Goal: Transaction & Acquisition: Book appointment/travel/reservation

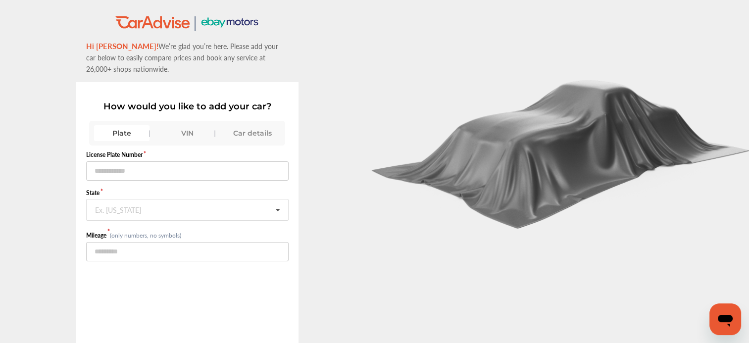
click at [249, 133] on div "Car details" at bounding box center [252, 133] width 55 height 16
click at [178, 125] on div "VIN" at bounding box center [186, 133] width 55 height 16
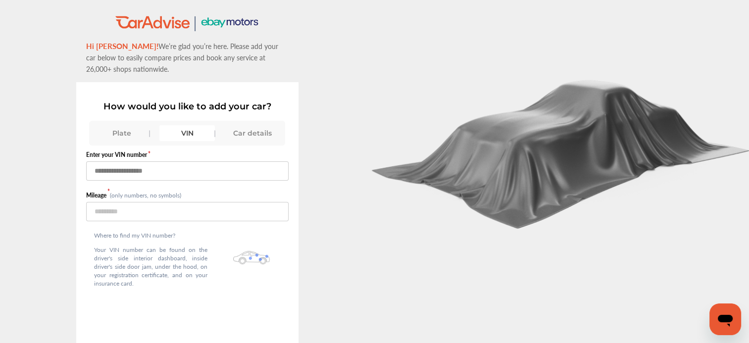
click at [155, 165] on input "text" at bounding box center [187, 170] width 202 height 19
type input "**********"
type input "******"
click at [388, 257] on div at bounding box center [562, 205] width 375 height 411
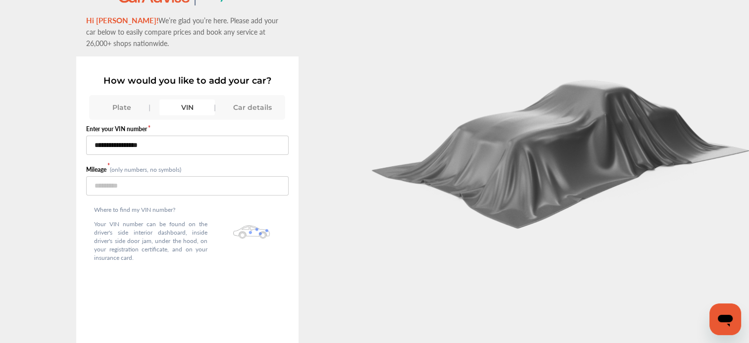
scroll to position [27, 0]
drag, startPoint x: 396, startPoint y: 251, endPoint x: 432, endPoint y: 252, distance: 36.6
click at [398, 252] on div at bounding box center [562, 178] width 375 height 411
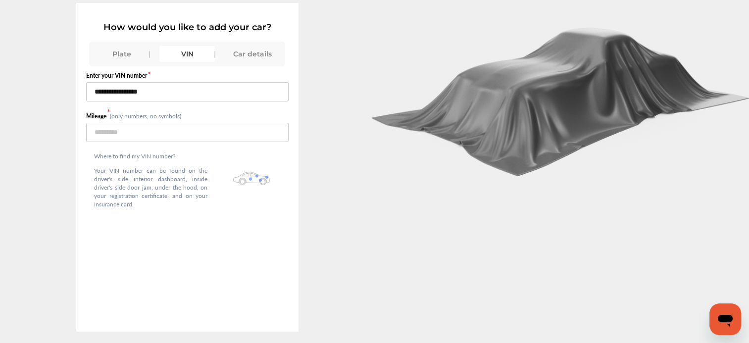
scroll to position [73, 0]
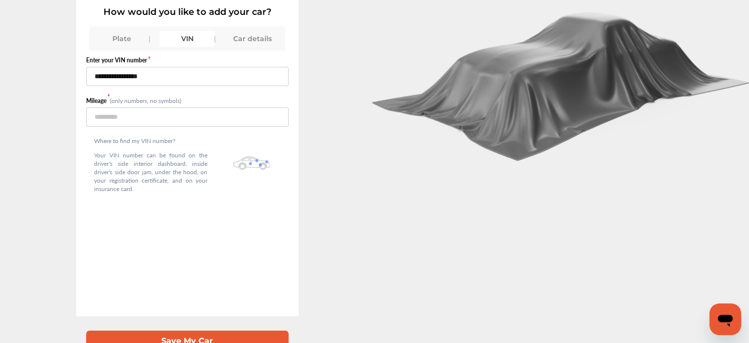
click at [192, 332] on button "Save My Car" at bounding box center [187, 340] width 202 height 20
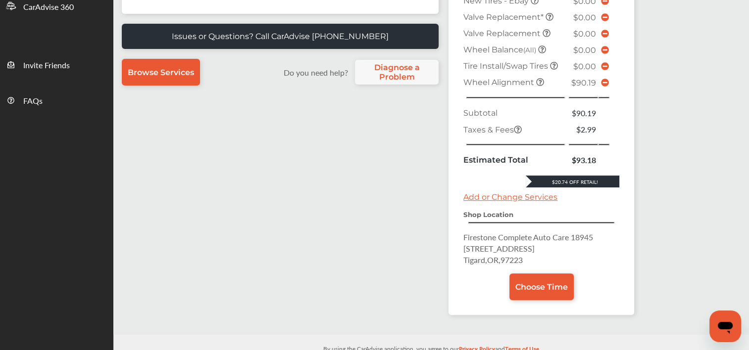
scroll to position [312, 0]
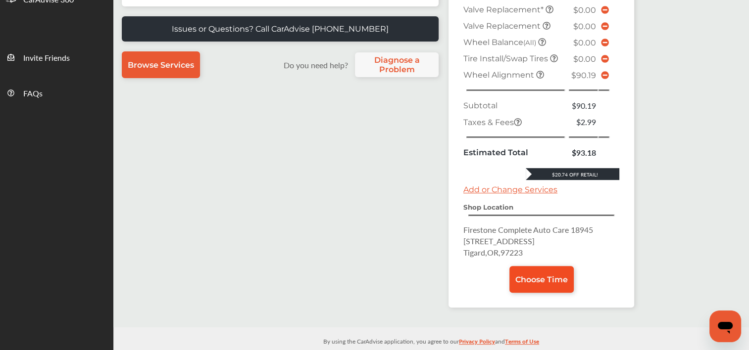
click at [550, 275] on span "Choose Time" at bounding box center [541, 279] width 52 height 9
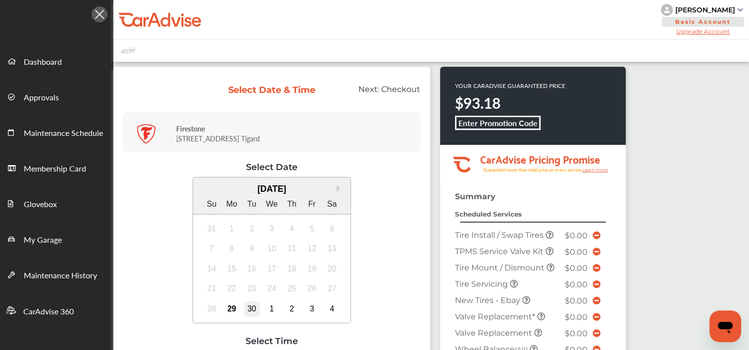
click at [252, 307] on div "30" at bounding box center [252, 309] width 16 height 16
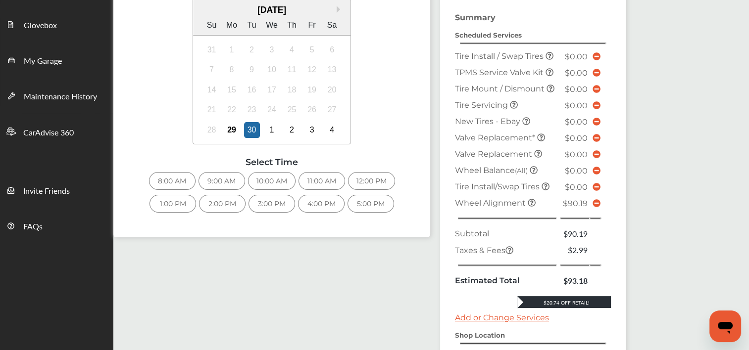
scroll to position [148, 0]
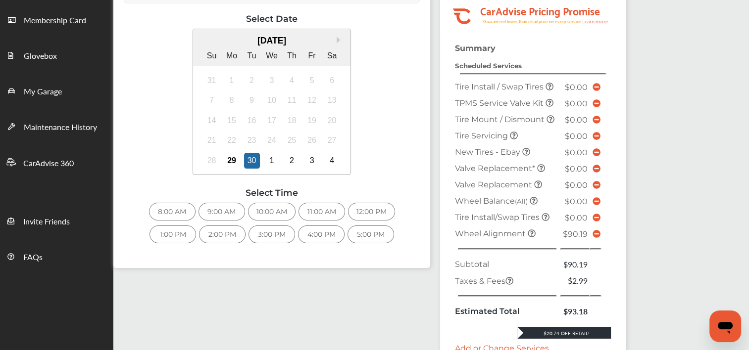
click at [178, 210] on div "8:00 AM" at bounding box center [172, 212] width 47 height 18
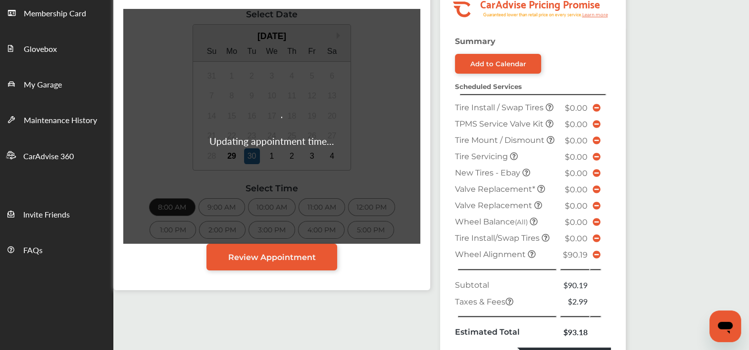
scroll to position [161, 0]
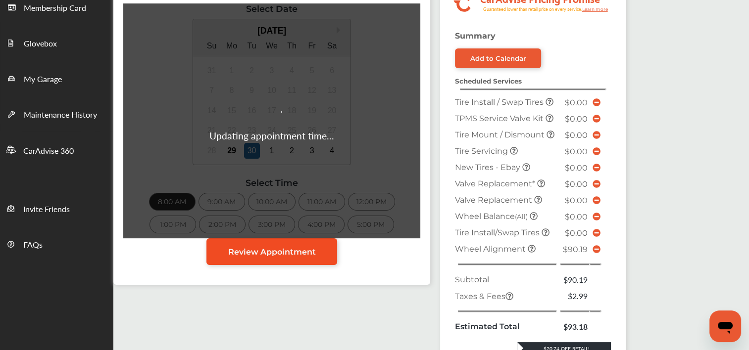
click at [289, 255] on span "Review Appointment" at bounding box center [272, 251] width 88 height 9
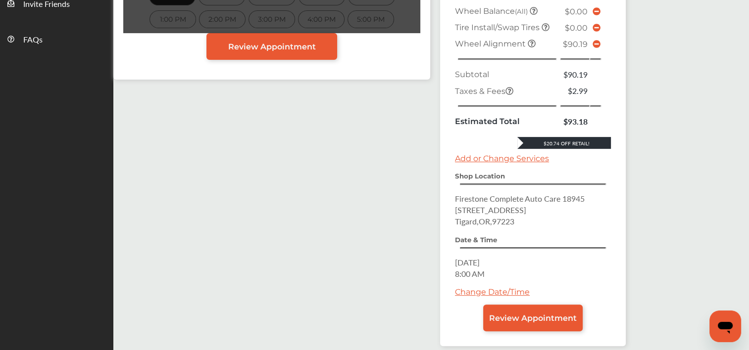
scroll to position [405, 0]
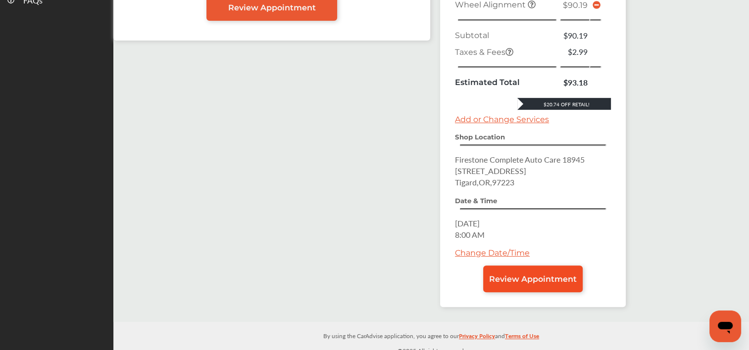
click at [530, 275] on span "Review Appointment" at bounding box center [533, 279] width 88 height 9
click at [535, 275] on span "Review Appointment" at bounding box center [533, 279] width 88 height 9
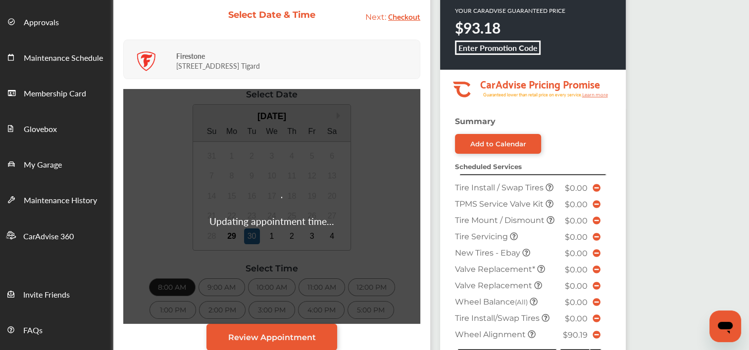
scroll to position [87, 0]
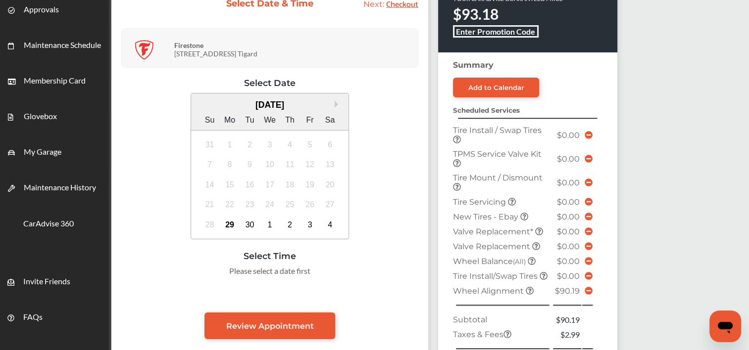
scroll to position [87, 0]
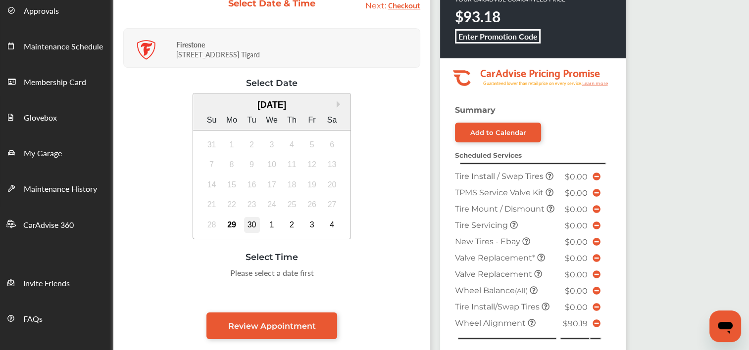
click at [252, 224] on div "30" at bounding box center [252, 225] width 16 height 16
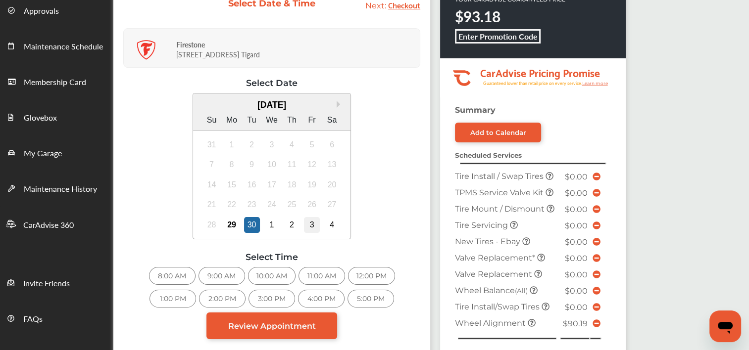
click at [313, 227] on div "3" at bounding box center [312, 225] width 16 height 16
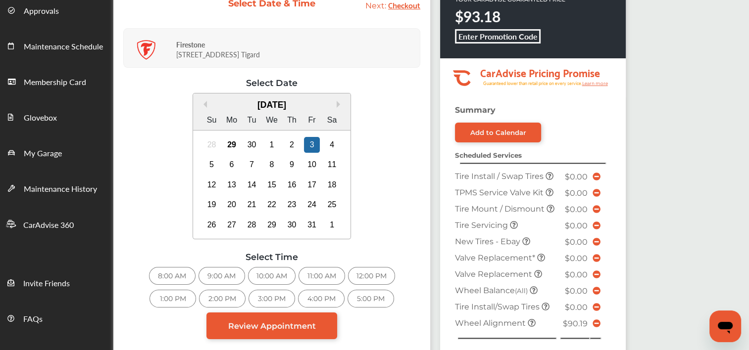
click at [226, 277] on div "9:00 AM" at bounding box center [221, 276] width 47 height 18
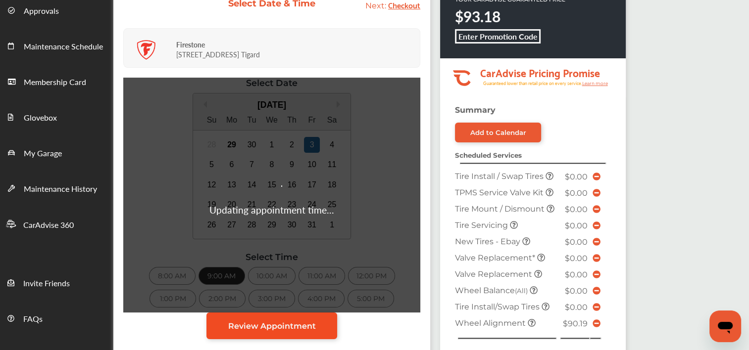
click at [303, 327] on span "Review Appointment" at bounding box center [272, 326] width 88 height 9
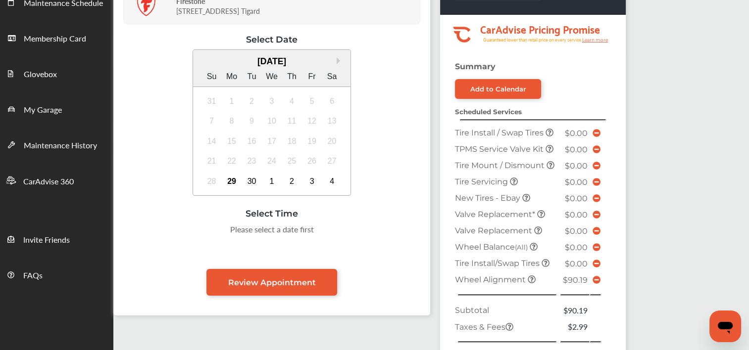
scroll to position [87, 0]
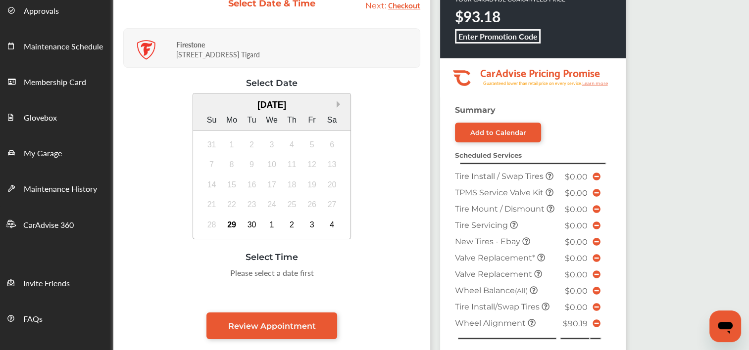
click at [337, 103] on button "Next Month" at bounding box center [339, 104] width 7 height 7
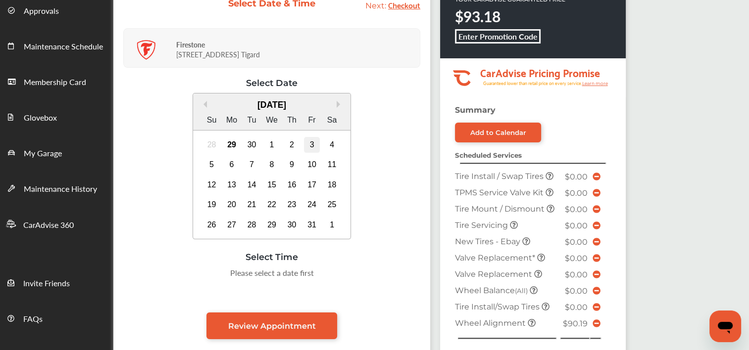
click at [311, 146] on div "3" at bounding box center [312, 145] width 16 height 16
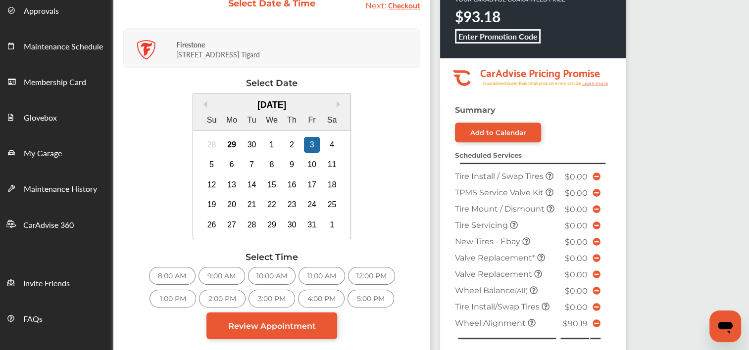
click at [223, 280] on div "9:00 AM" at bounding box center [221, 276] width 47 height 18
